Goal: Task Accomplishment & Management: Use online tool/utility

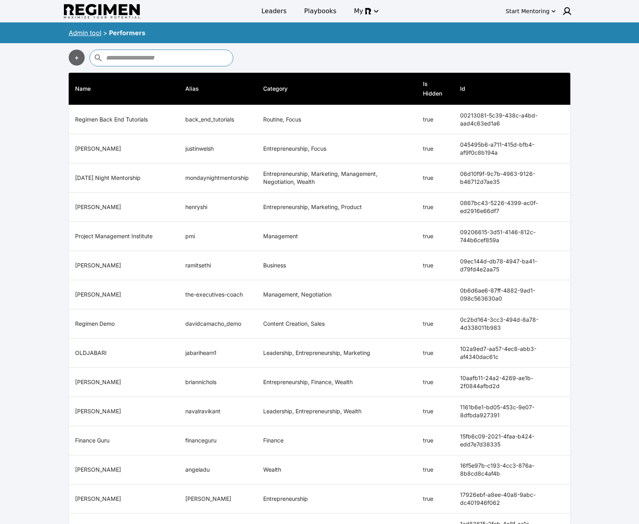
click at [80, 34] on link "Admin tool" at bounding box center [85, 33] width 33 height 8
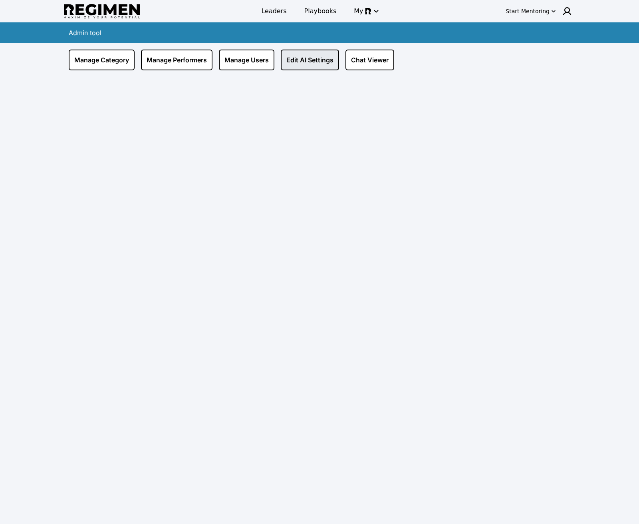
click at [305, 60] on link "Edit AI Settings" at bounding box center [310, 60] width 58 height 21
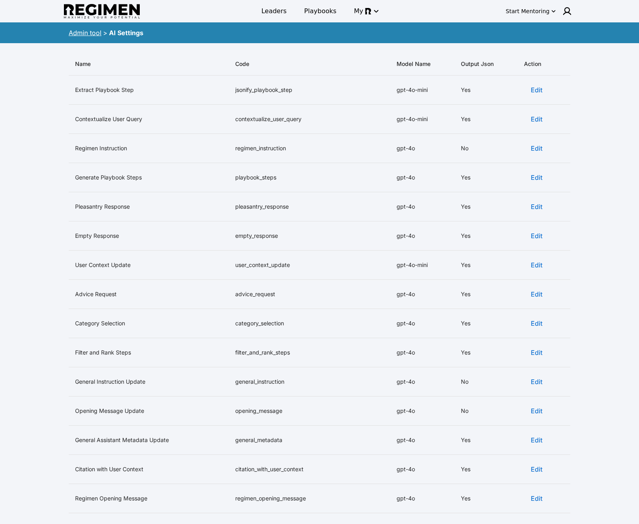
click at [528, 87] on button "Edit" at bounding box center [537, 90] width 26 height 16
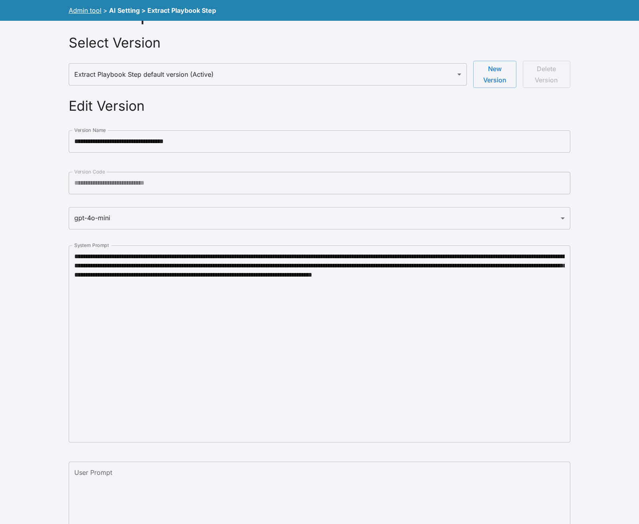
scroll to position [306, 0]
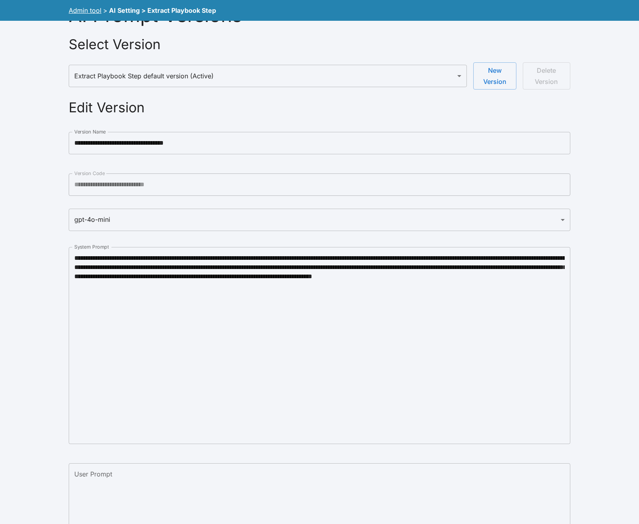
click at [540, 213] on body "**********" at bounding box center [319, 236] width 639 height 1085
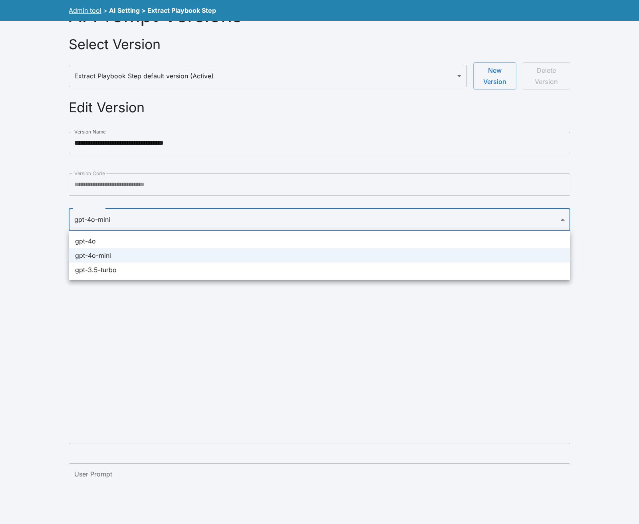
click at [605, 198] on div at bounding box center [319, 262] width 639 height 524
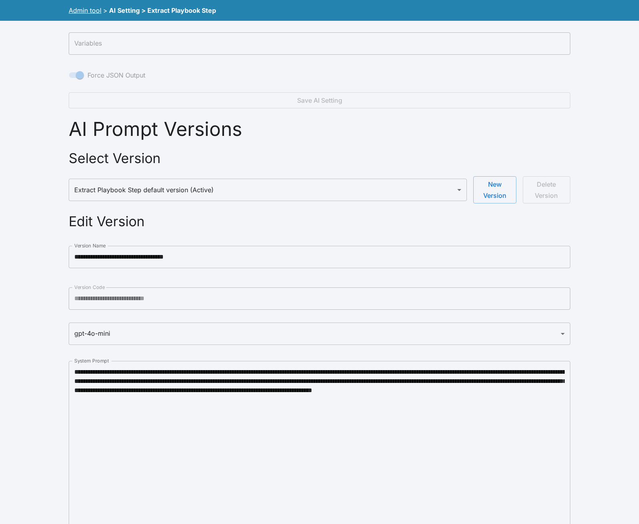
scroll to position [0, 0]
